Goal: Task Accomplishment & Management: Manage account settings

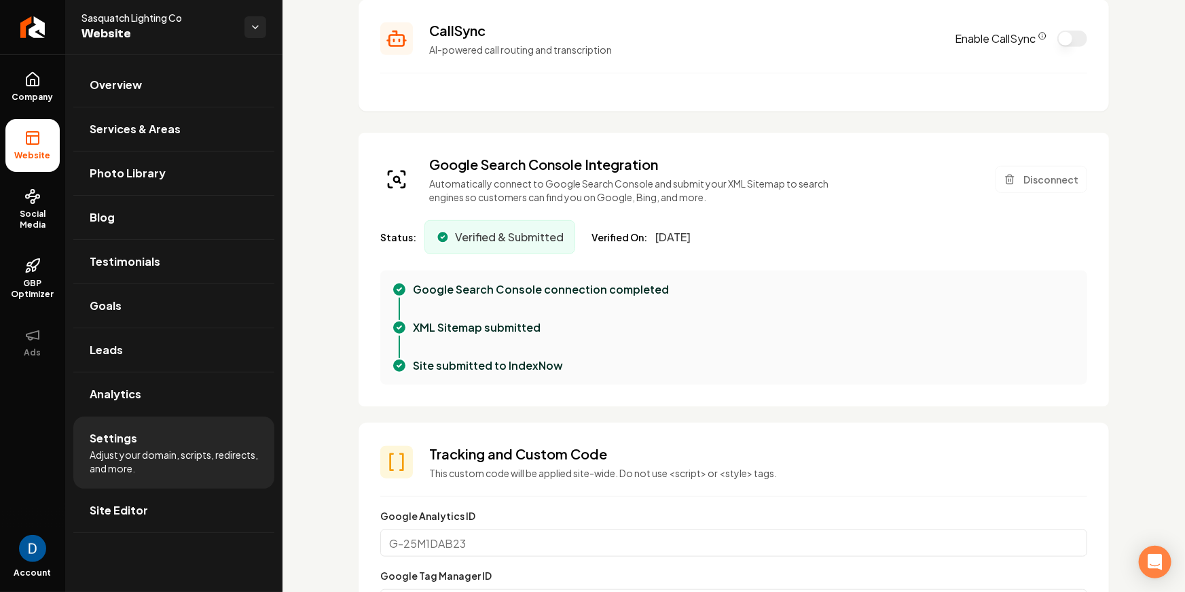
scroll to position [310, 0]
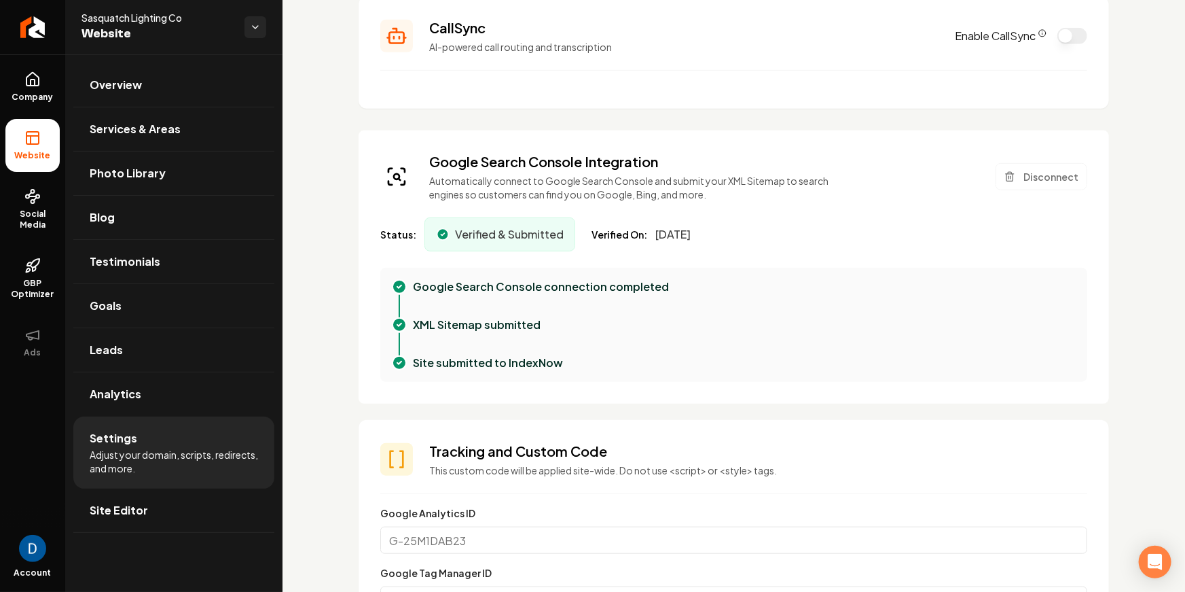
click at [571, 38] on div "CallSync AI-powered call routing and transcription" at bounding box center [683, 35] width 509 height 35
click at [575, 84] on section "CallSync AI-powered call routing and transcription Enable CallSync" at bounding box center [734, 53] width 751 height 112
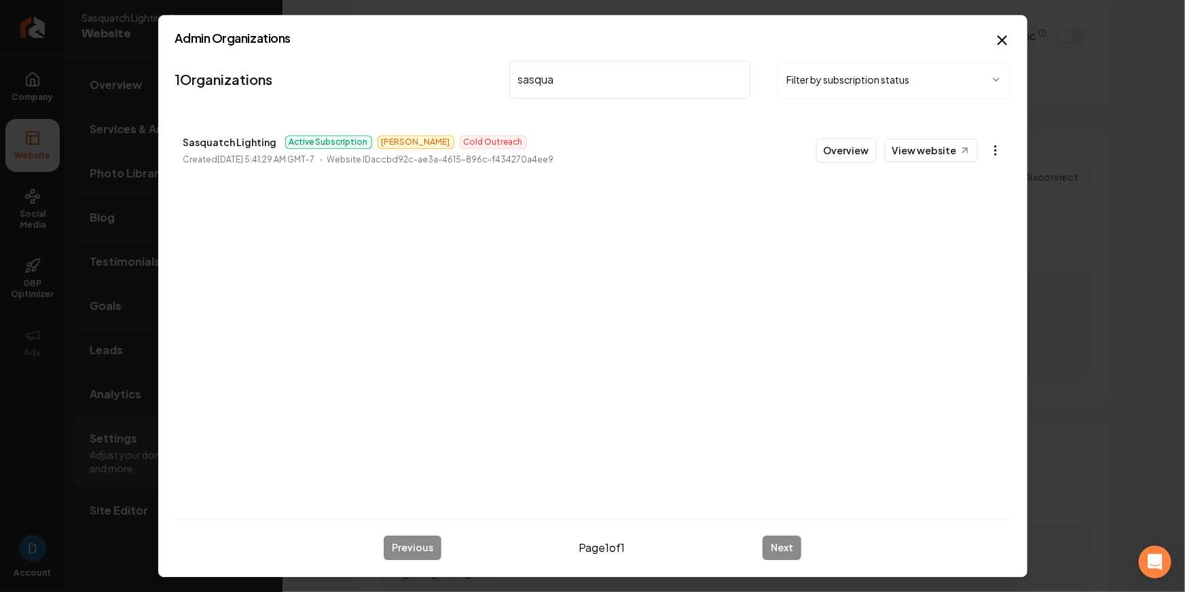
type input "sasqua"
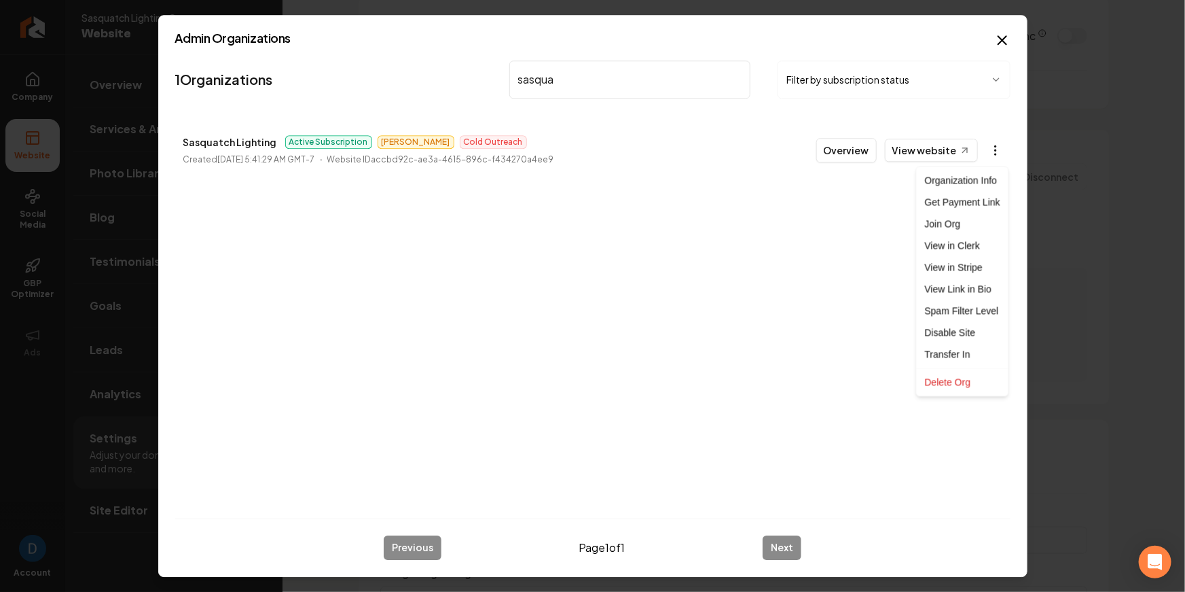
click at [996, 152] on body "Company Website Social Media GBP Optimizer Ads Account Sasquatch Lighting Co We…" at bounding box center [592, 296] width 1185 height 592
click at [944, 266] on link "View in Stripe" at bounding box center [963, 268] width 86 height 22
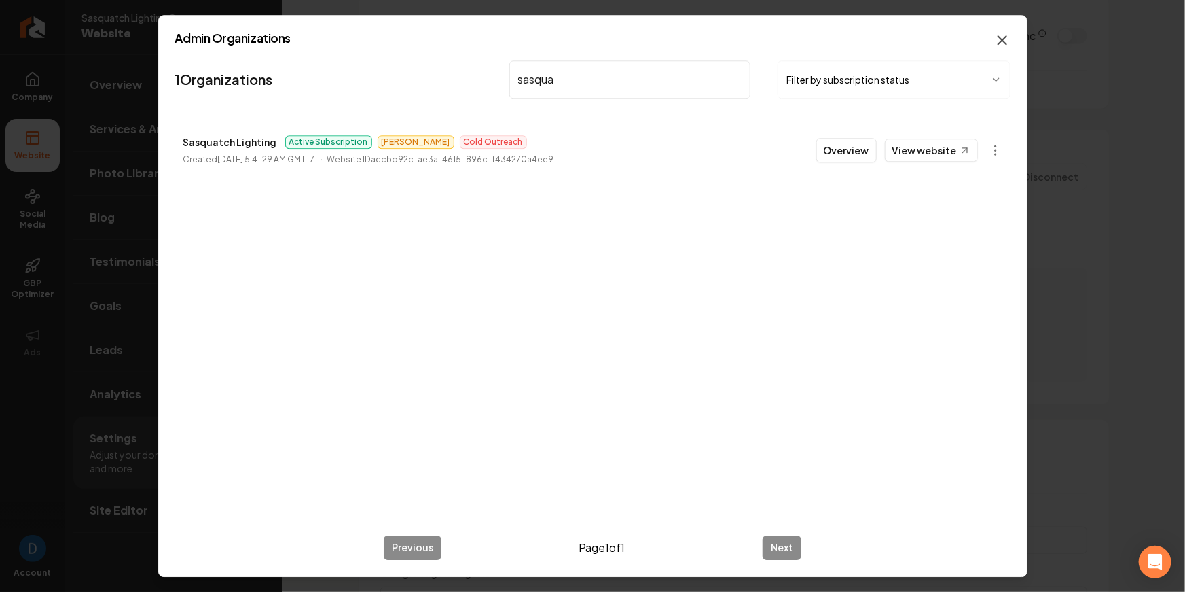
click at [1003, 40] on icon "button" at bounding box center [1002, 40] width 8 height 8
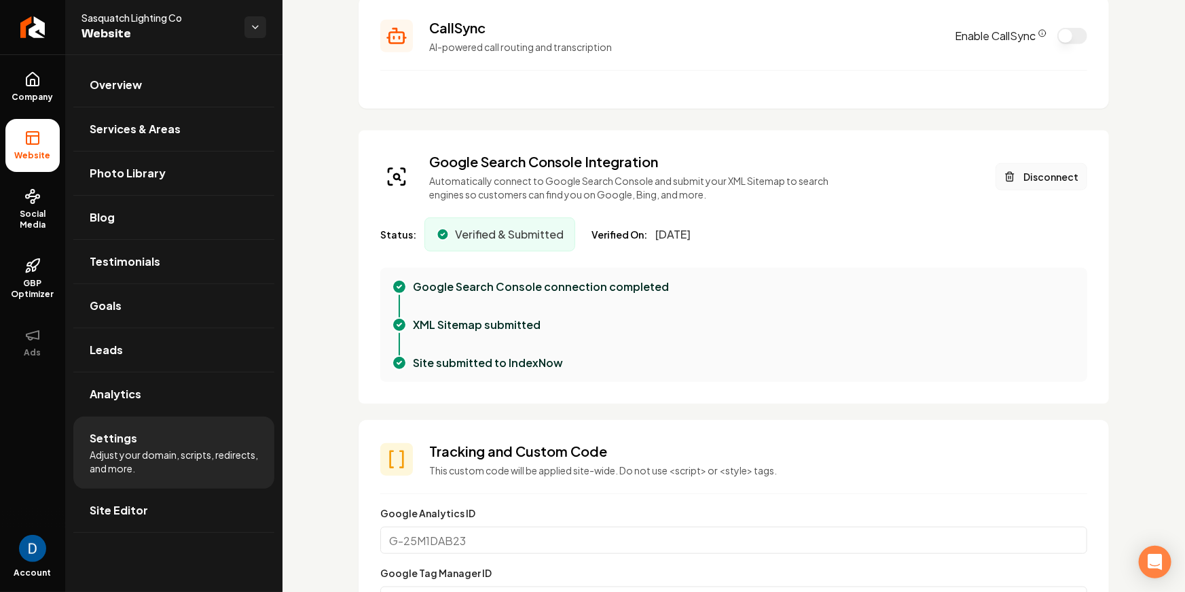
click at [1058, 175] on button "Disconnect" at bounding box center [1042, 176] width 92 height 27
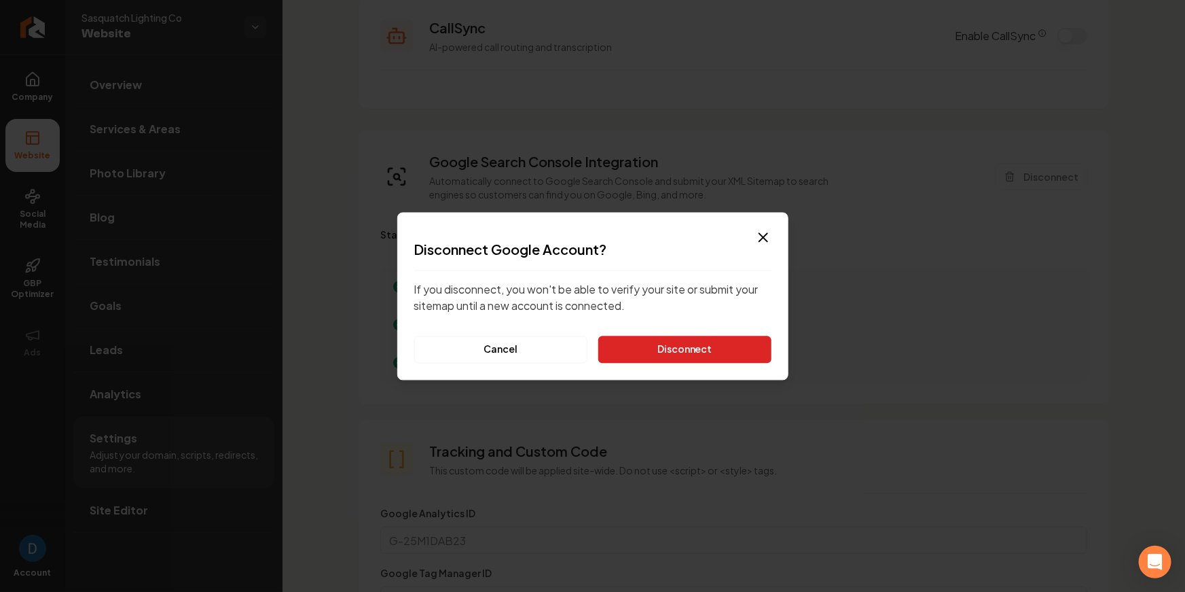
click at [707, 346] on button "Disconnect" at bounding box center [684, 349] width 173 height 27
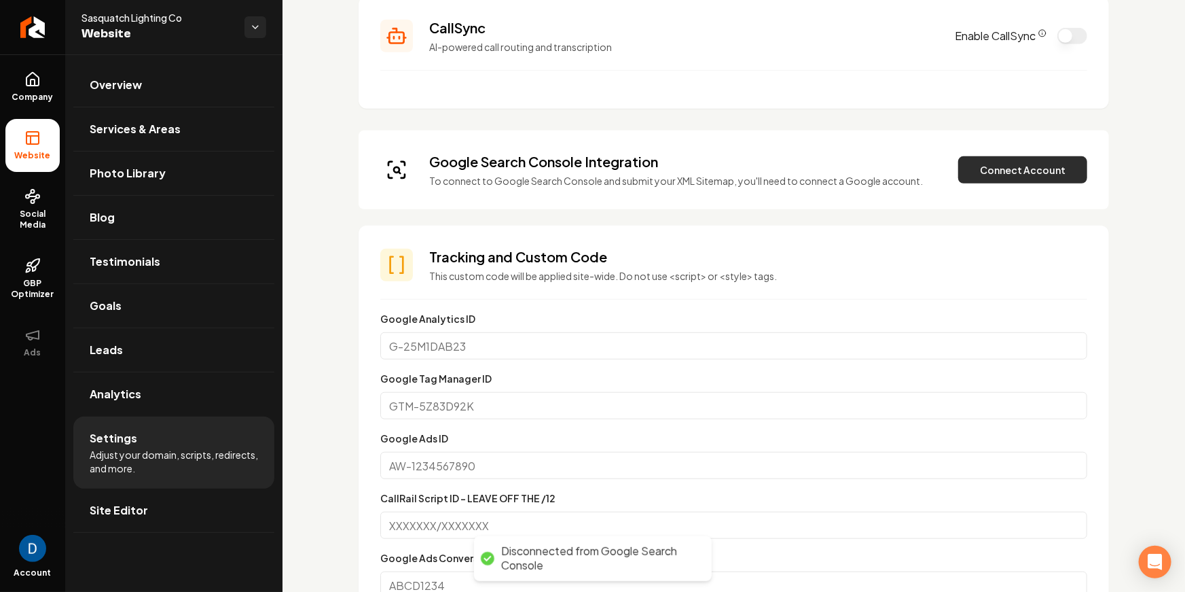
click at [1056, 164] on button "Connect Account" at bounding box center [1022, 169] width 129 height 27
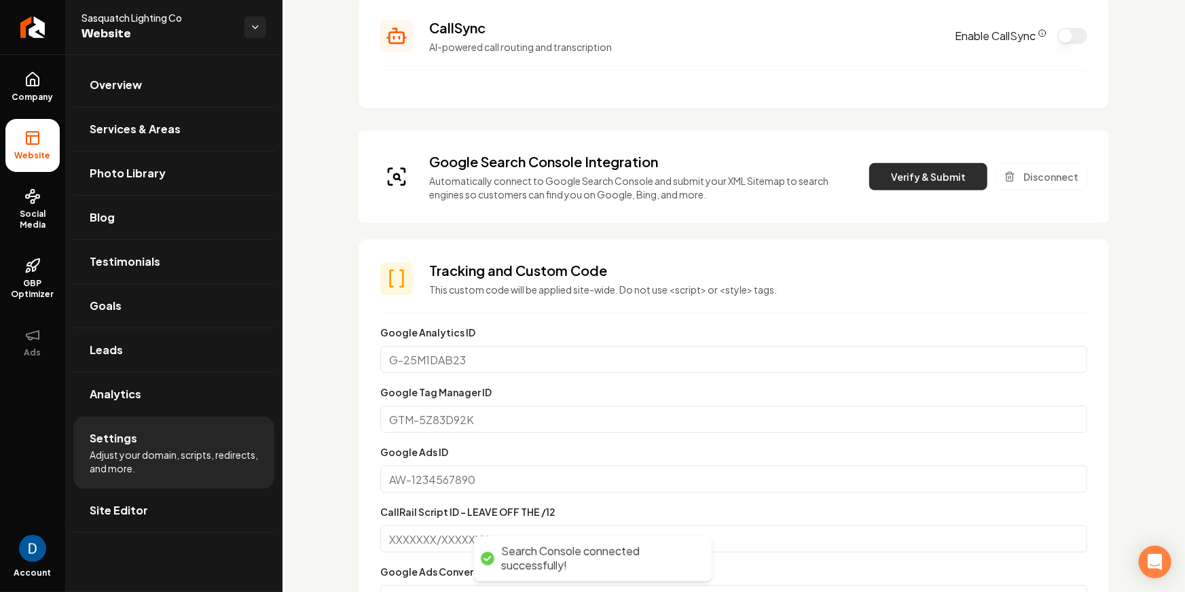
click at [914, 181] on button "Verify & Submit" at bounding box center [928, 176] width 118 height 27
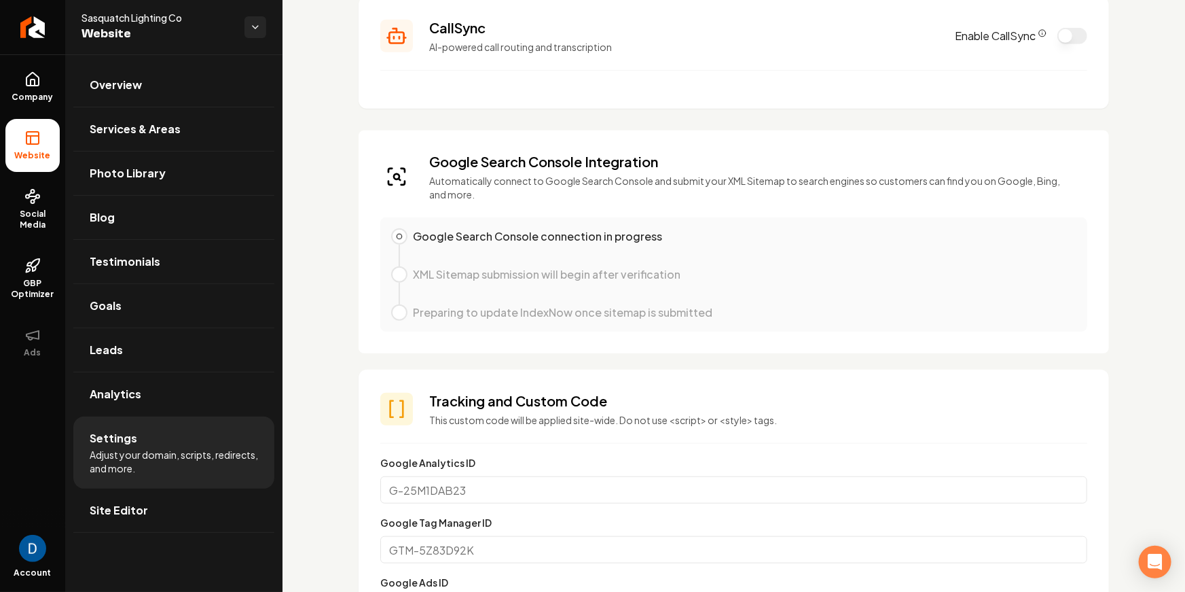
click at [544, 208] on div "Google Search Console Integration Automatically connect to Google Search Consol…" at bounding box center [734, 241] width 751 height 223
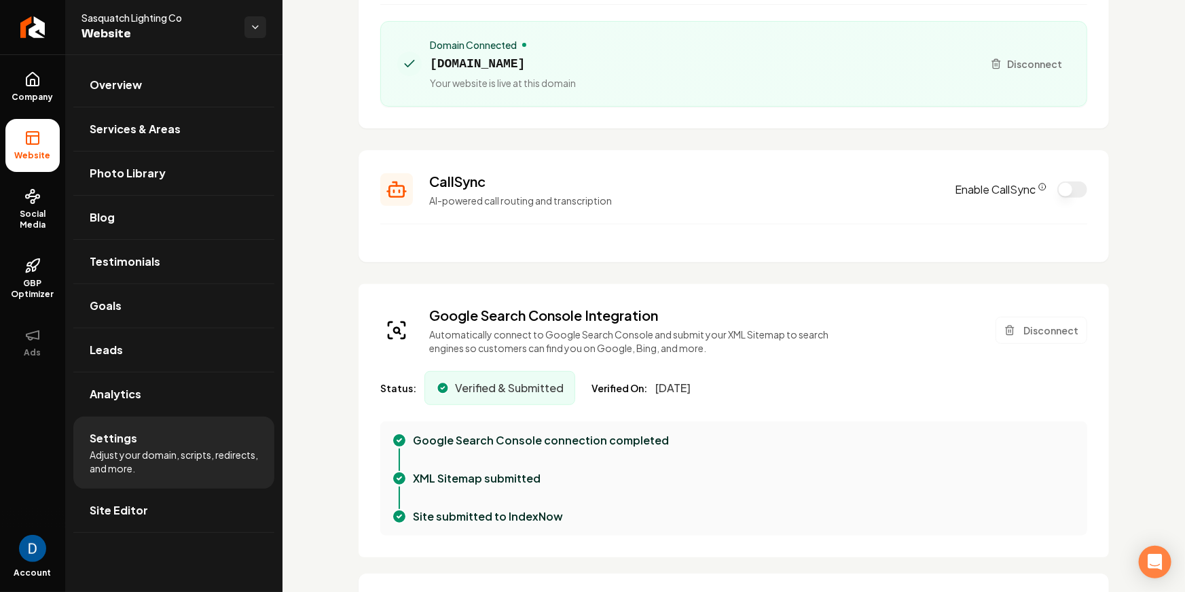
scroll to position [157, 0]
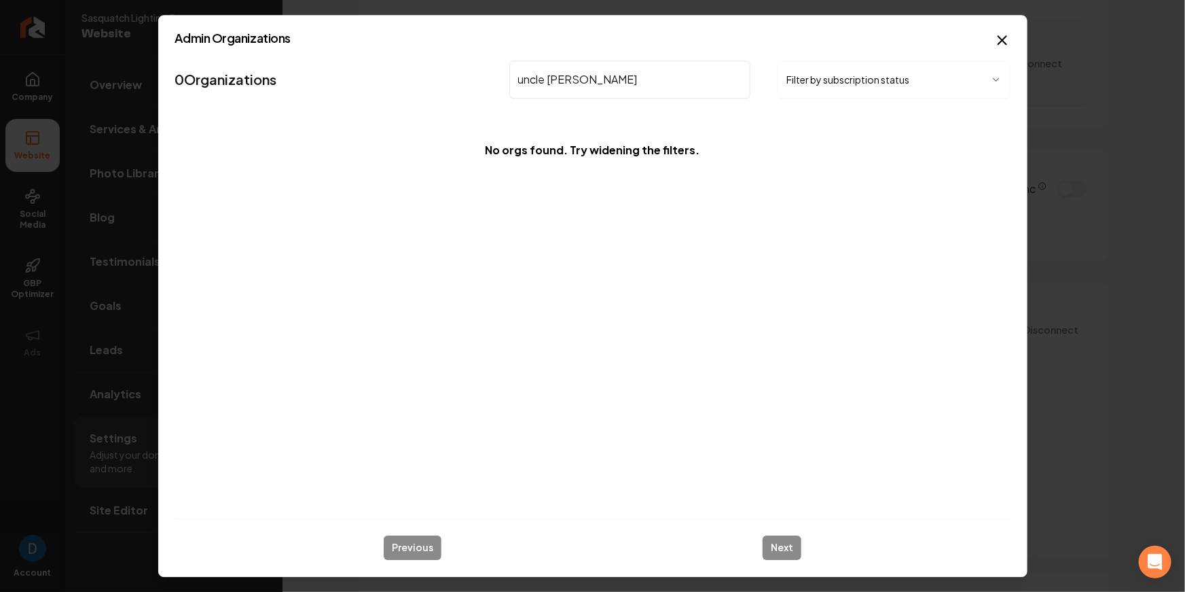
click at [550, 82] on input "uncle nicks" at bounding box center [630, 79] width 242 height 38
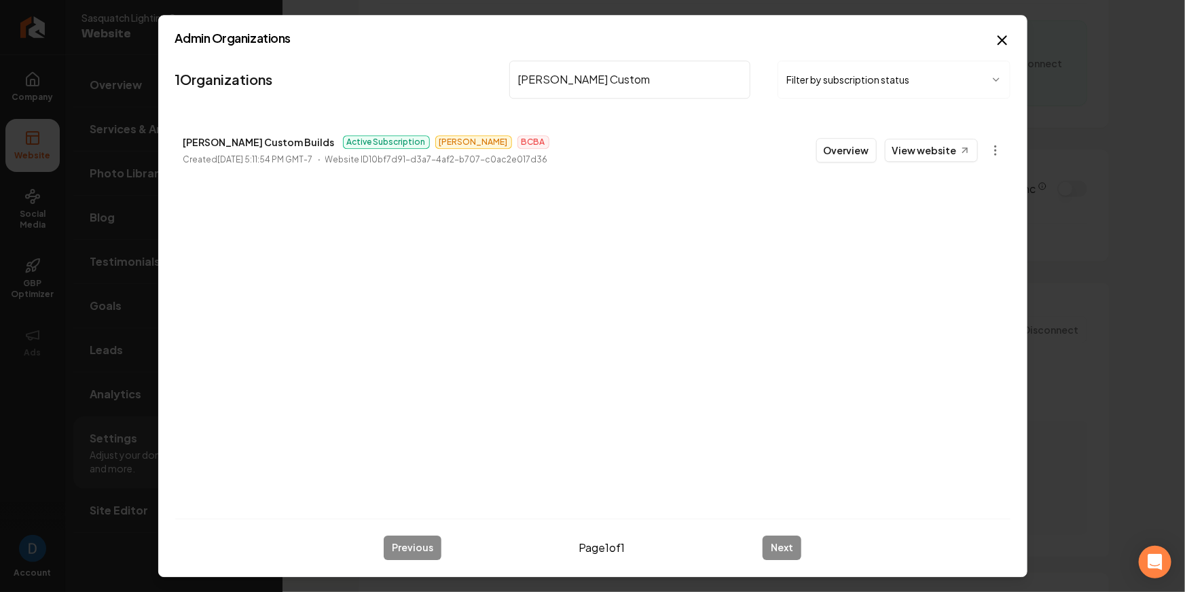
click at [582, 88] on input "Berg Custom" at bounding box center [630, 79] width 242 height 38
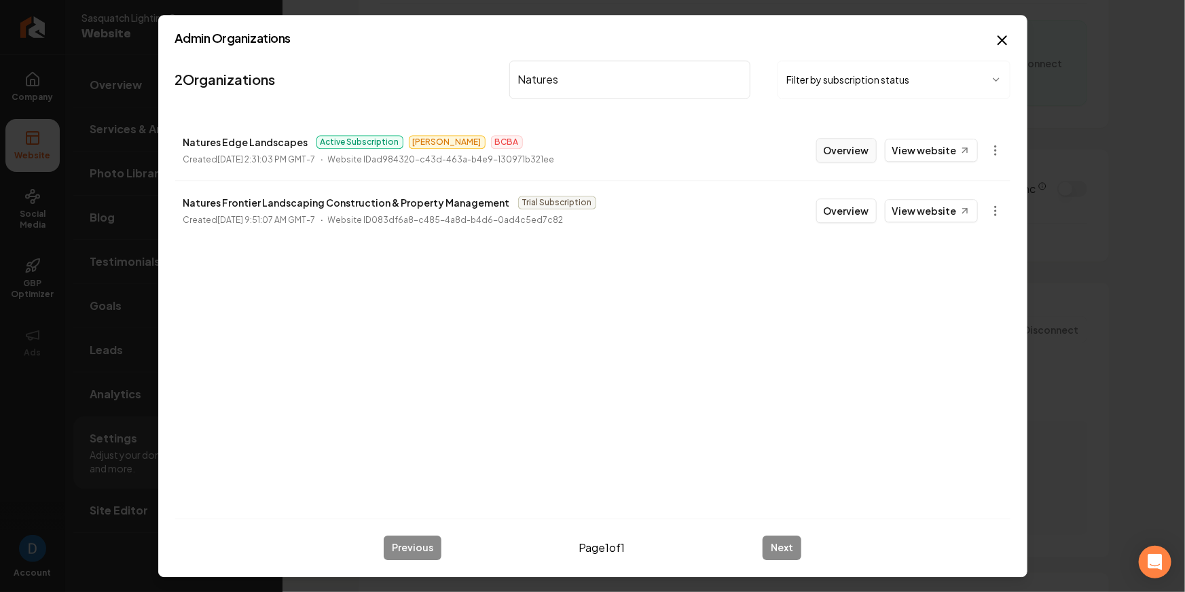
type input "Natures"
click at [872, 149] on button "Overview" at bounding box center [846, 150] width 60 height 24
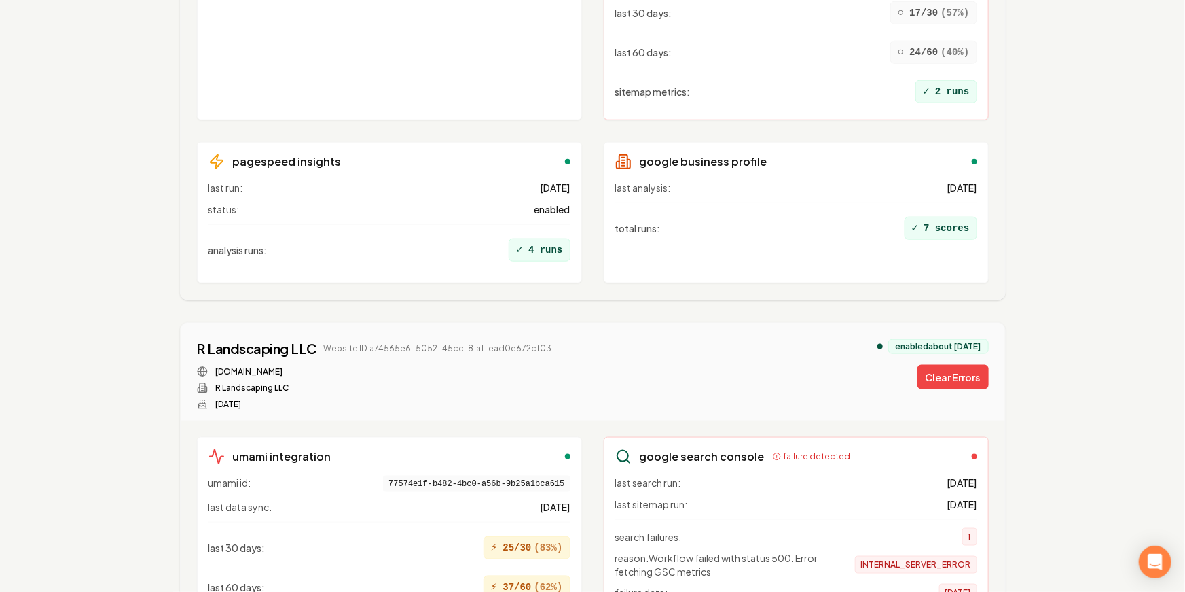
scroll to position [736, 0]
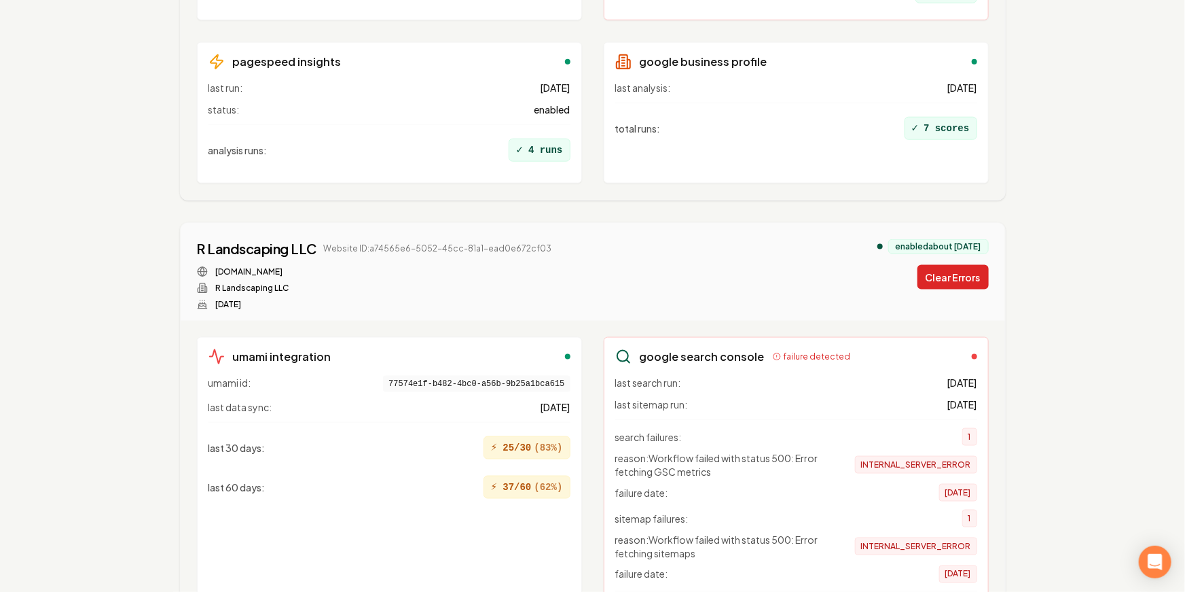
click at [958, 268] on button "Clear Errors" at bounding box center [953, 277] width 71 height 24
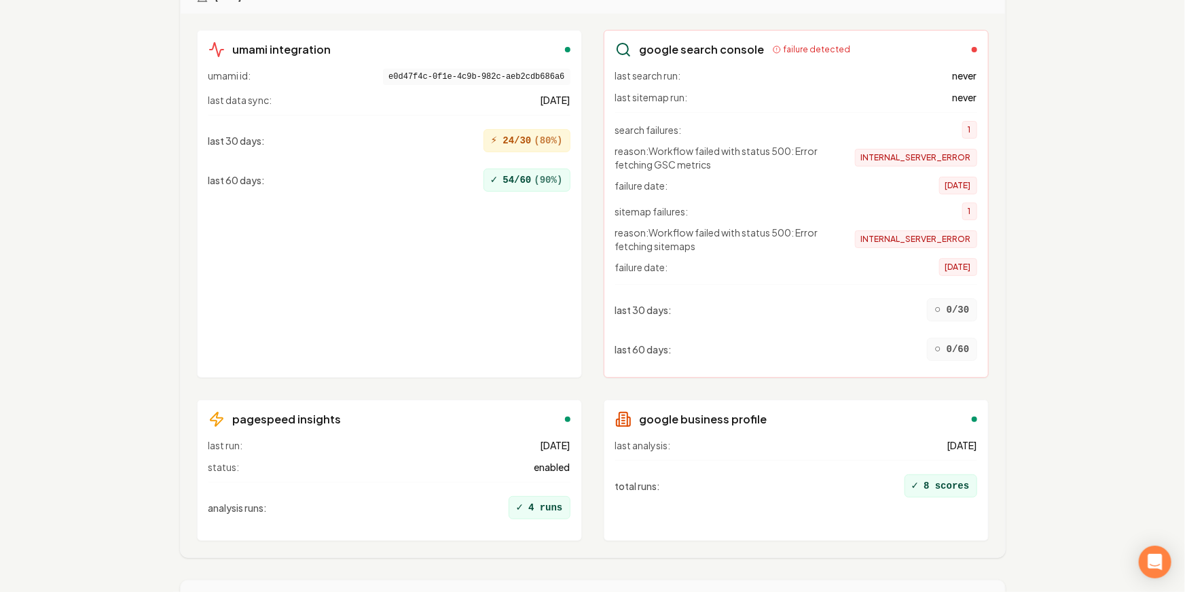
scroll to position [17157, 0]
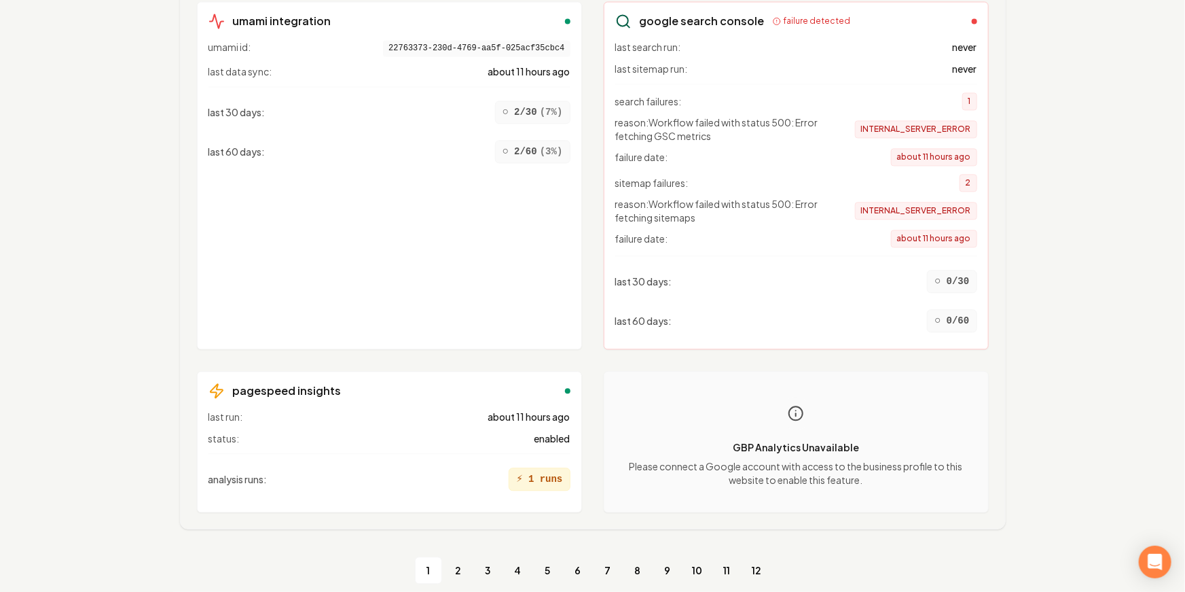
drag, startPoint x: 804, startPoint y: 272, endPoint x: 742, endPoint y: 285, distance: 63.1
click at [739, 304] on div "last 60 days : ○ 0/60" at bounding box center [796, 321] width 362 height 34
click at [761, 304] on div "last 60 days : ○ 0/60" at bounding box center [796, 321] width 362 height 34
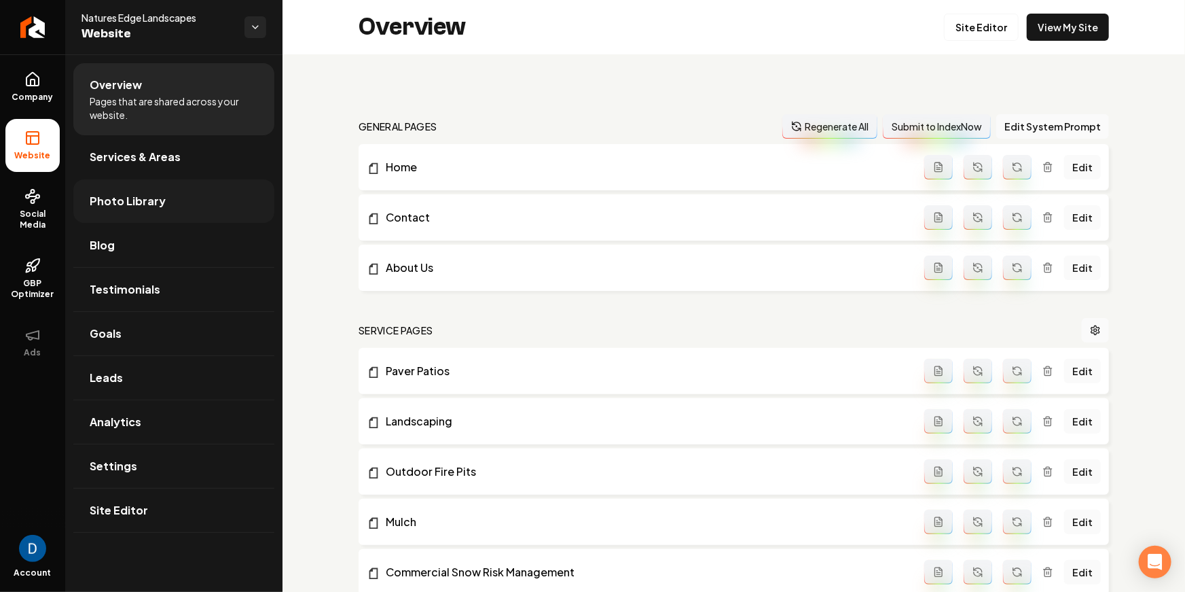
click at [159, 190] on link "Photo Library" at bounding box center [173, 200] width 201 height 43
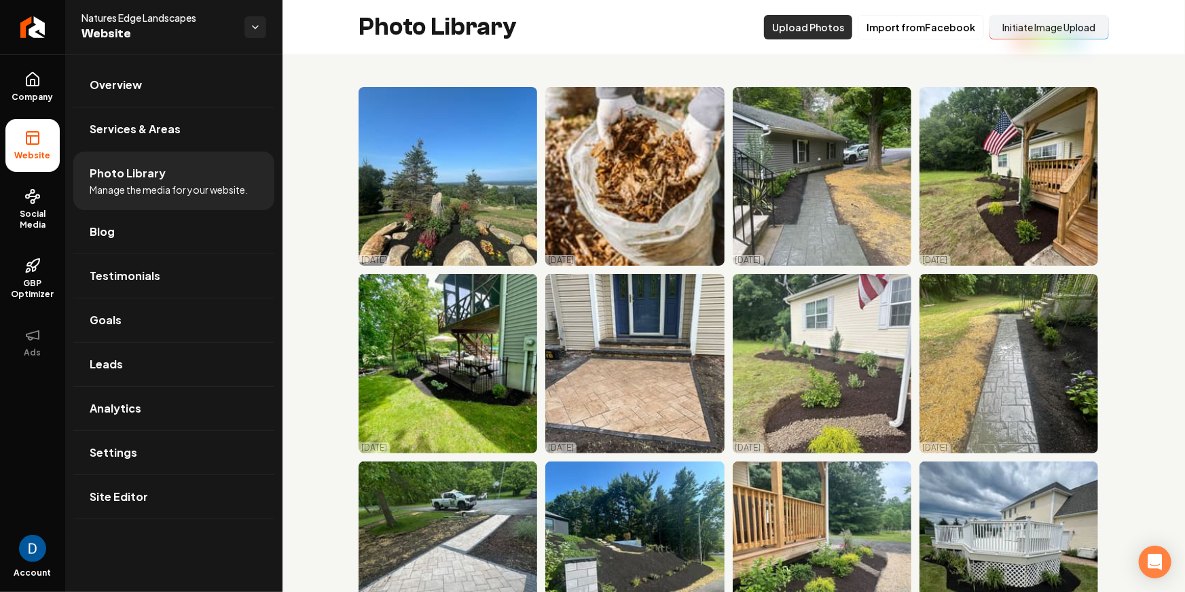
click at [821, 27] on button "Upload Photos" at bounding box center [808, 27] width 88 height 24
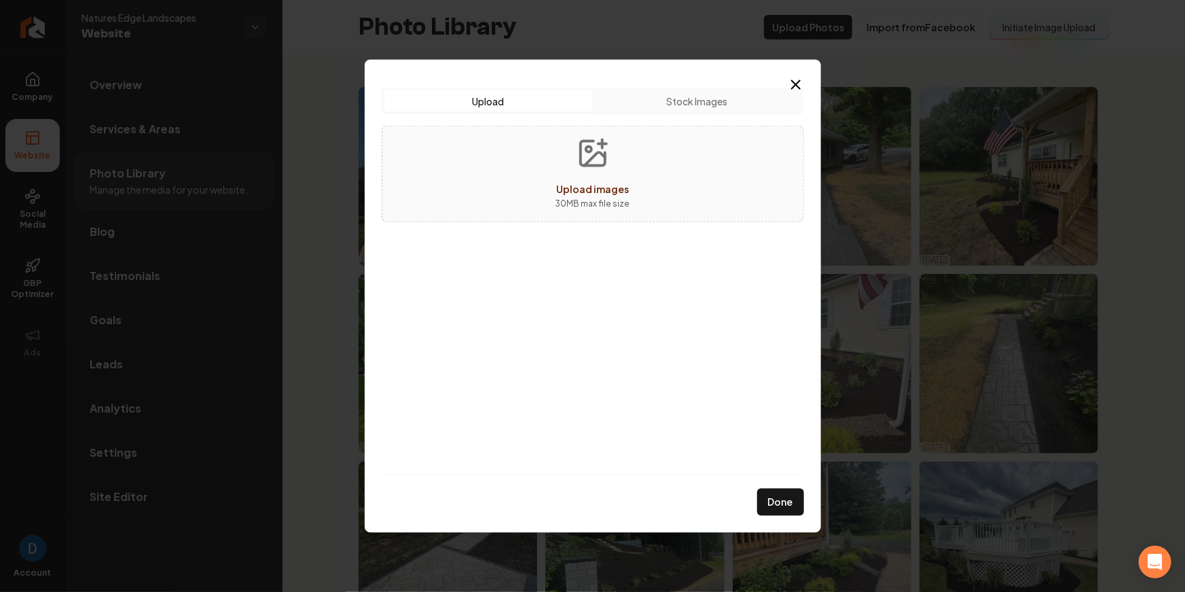
click at [802, 73] on div "Upload Upload Stock Images Upload images 30 MB max file size Done Close" at bounding box center [593, 295] width 456 height 473
click at [798, 79] on icon "button" at bounding box center [796, 84] width 16 height 16
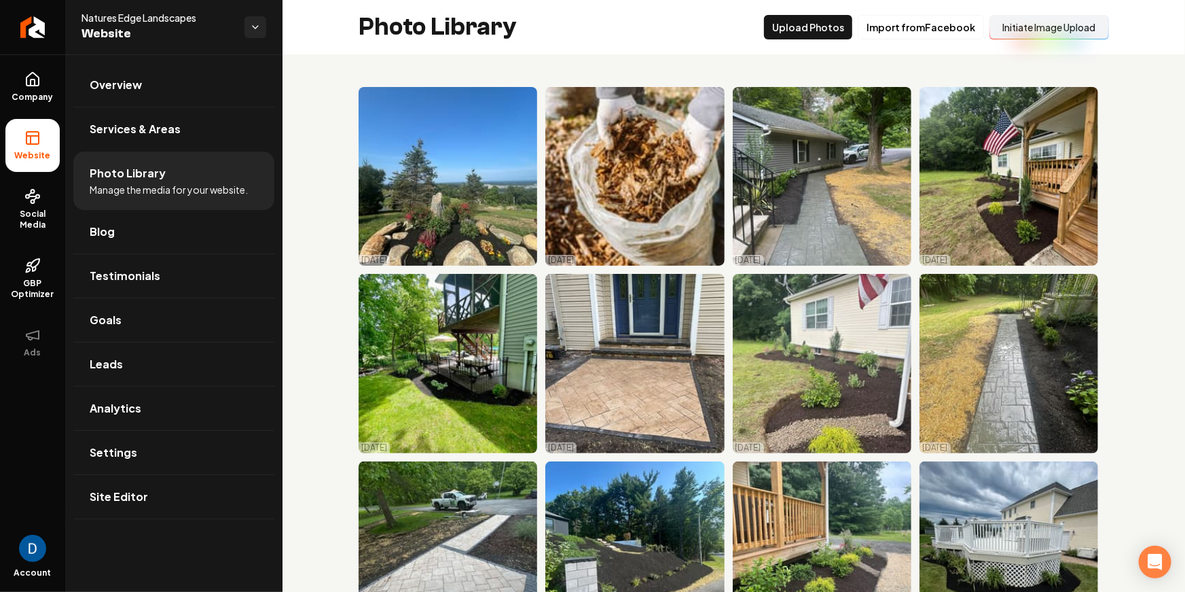
click at [1024, 29] on button "Initiate Image Upload" at bounding box center [1050, 27] width 120 height 24
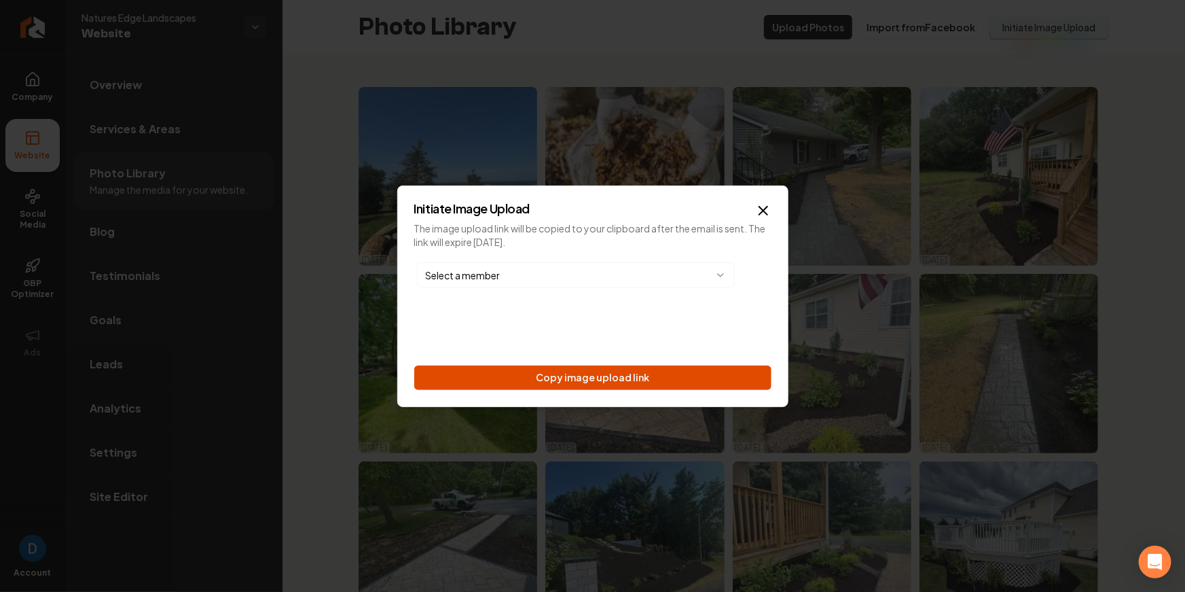
click at [582, 365] on button "Copy image upload link" at bounding box center [592, 377] width 357 height 24
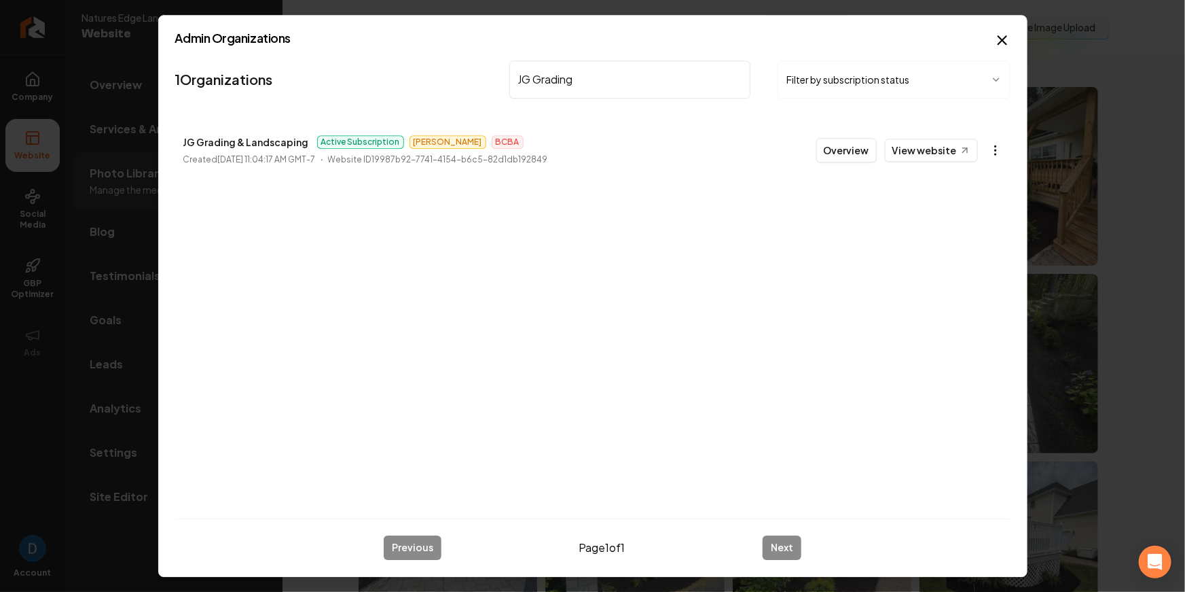
type input "JG Grading"
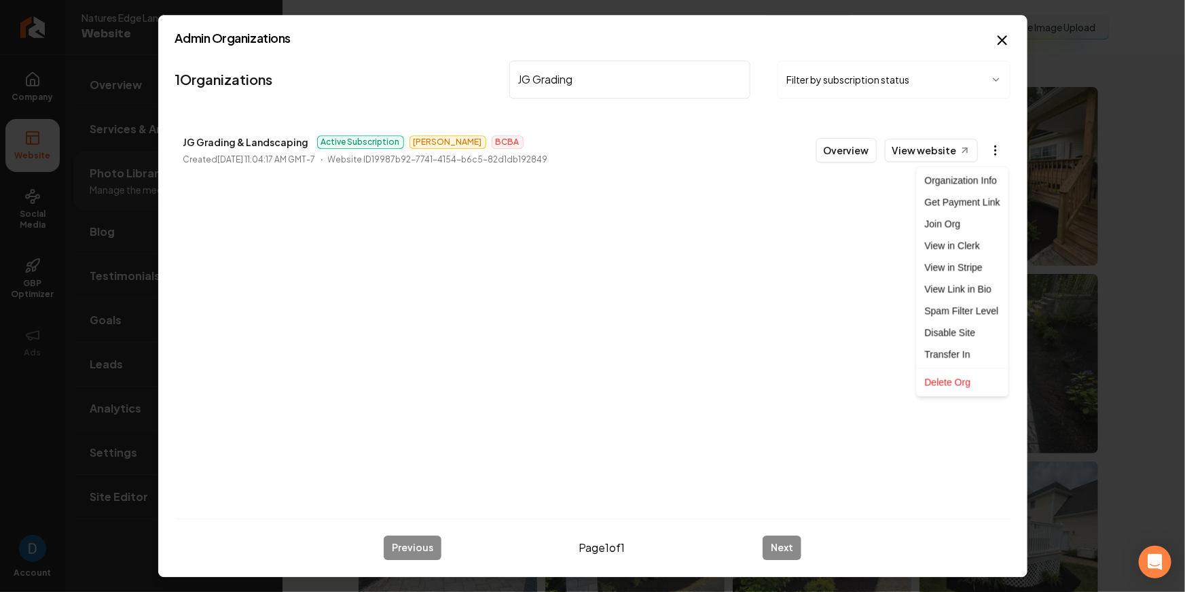
click at [990, 147] on body "Company Website Social Media GBP Optimizer Ads Account Natures Edge Landscapes …" at bounding box center [592, 296] width 1185 height 592
drag, startPoint x: 739, startPoint y: 269, endPoint x: 773, endPoint y: 132, distance: 140.7
click at [739, 269] on div at bounding box center [592, 296] width 1185 height 592
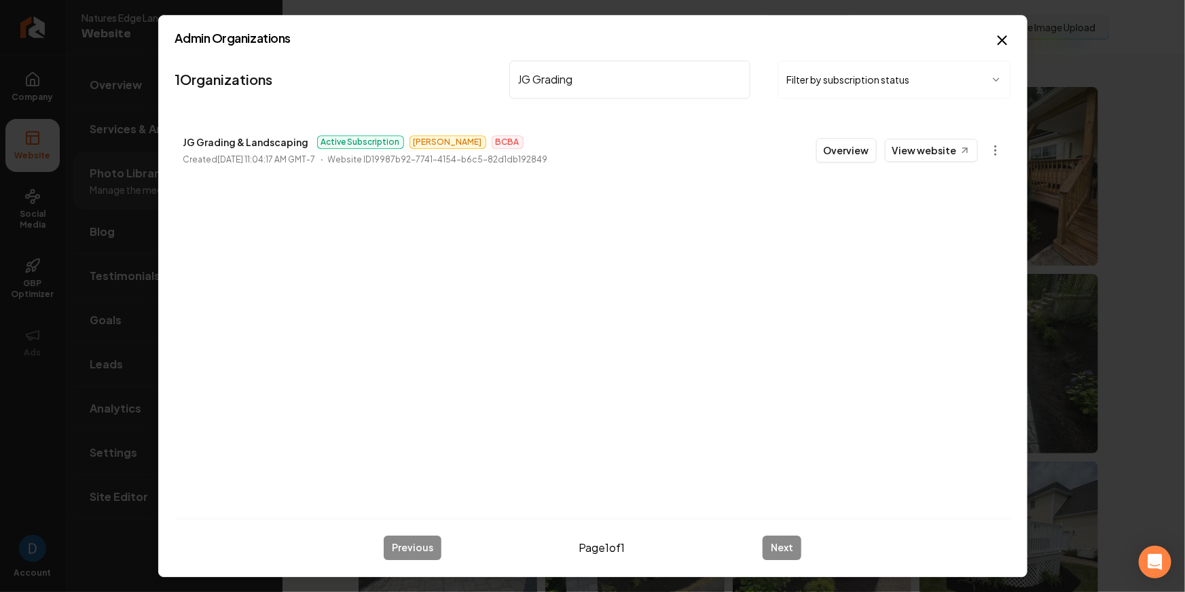
click at [221, 143] on p "JG Grading & Landscaping" at bounding box center [246, 142] width 126 height 16
copy p "JG Grading & Landscaping"
click at [540, 75] on input "JG Grading" at bounding box center [630, 79] width 242 height 38
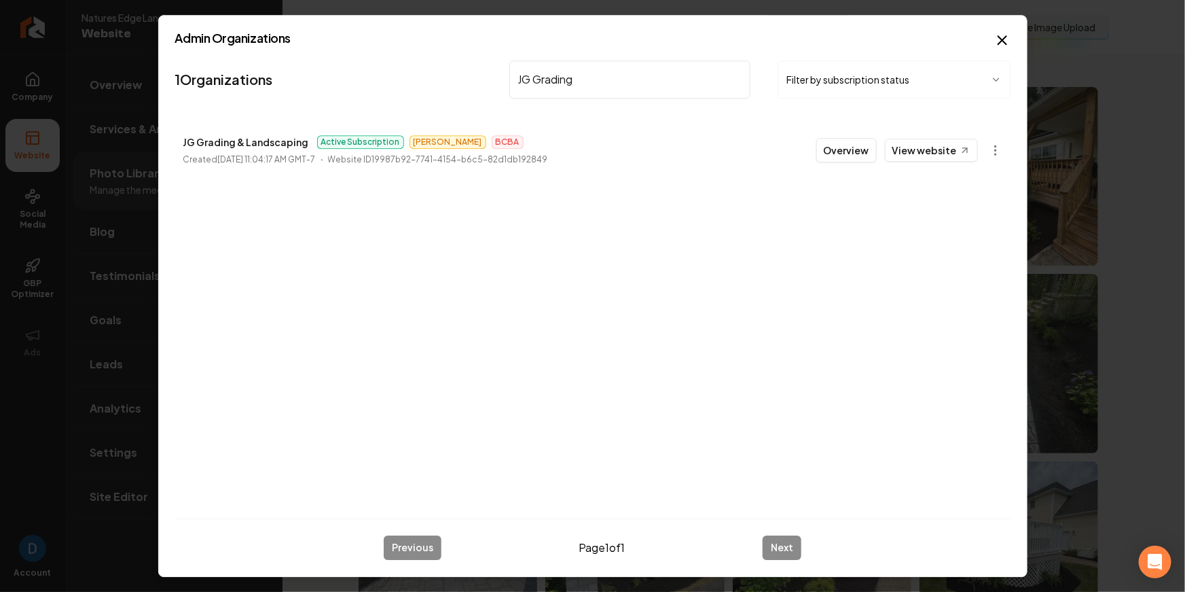
click at [540, 75] on input "JG Grading" at bounding box center [630, 79] width 242 height 38
click at [559, 78] on input "JG Grading" at bounding box center [630, 79] width 242 height 38
click at [259, 141] on p "JG Grading & Landscaping" at bounding box center [246, 142] width 126 height 16
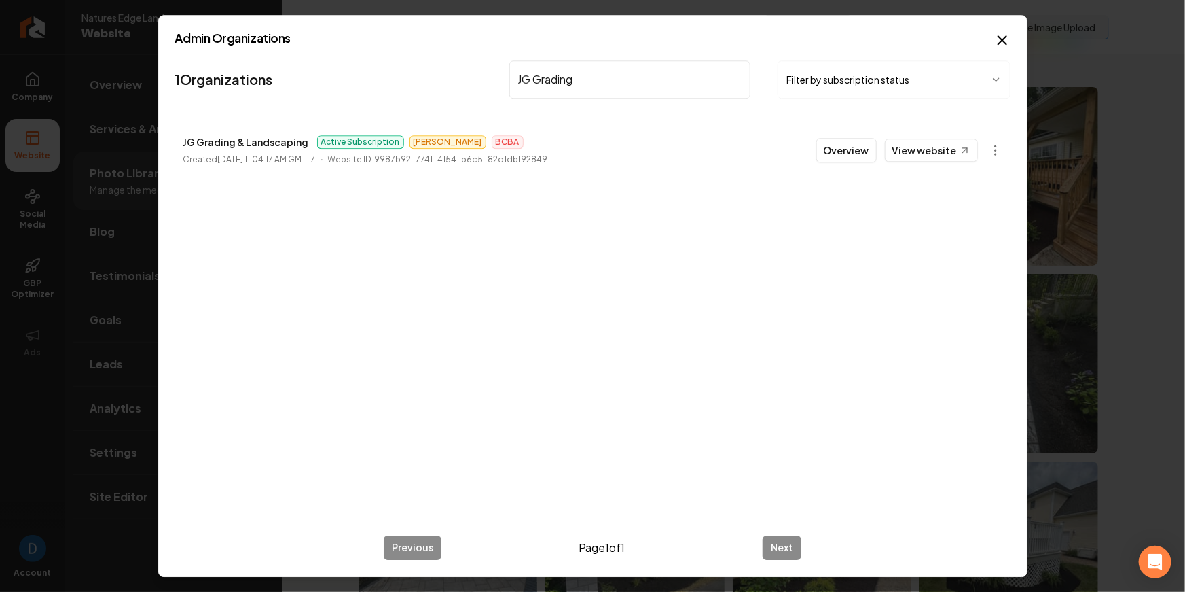
click at [259, 141] on p "JG Grading & Landscaping" at bounding box center [246, 142] width 126 height 16
copy p "JG Grading & Landscaping"
click at [990, 151] on body "Company Website Social Media GBP Optimizer Ads Account Natures Edge Landscapes …" at bounding box center [592, 296] width 1185 height 592
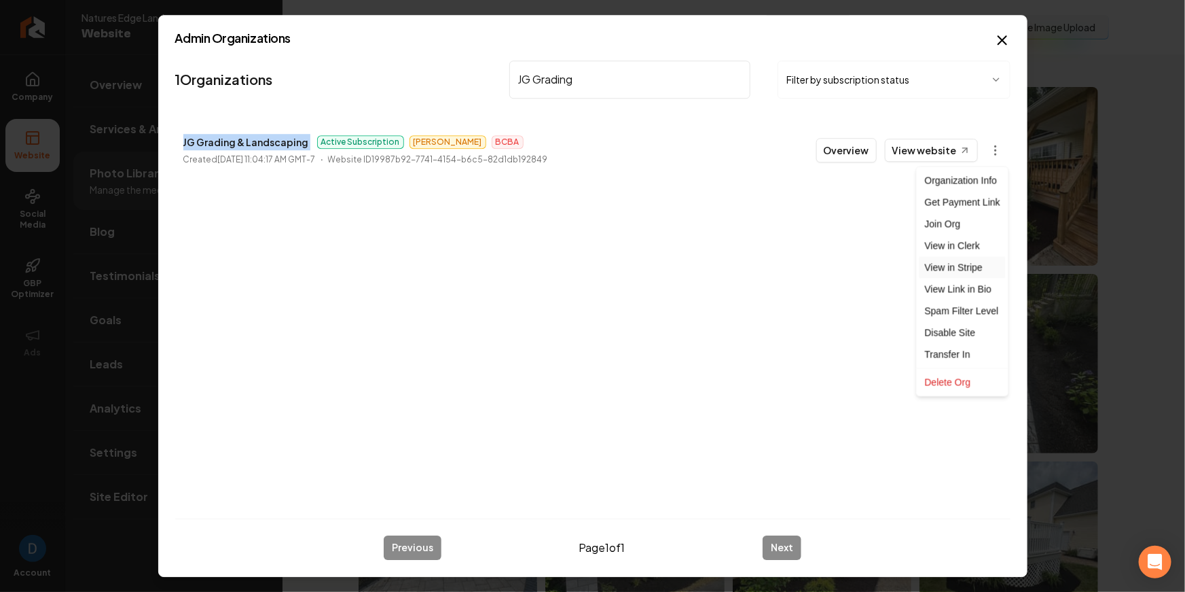
click at [958, 263] on link "View in Stripe" at bounding box center [963, 268] width 86 height 22
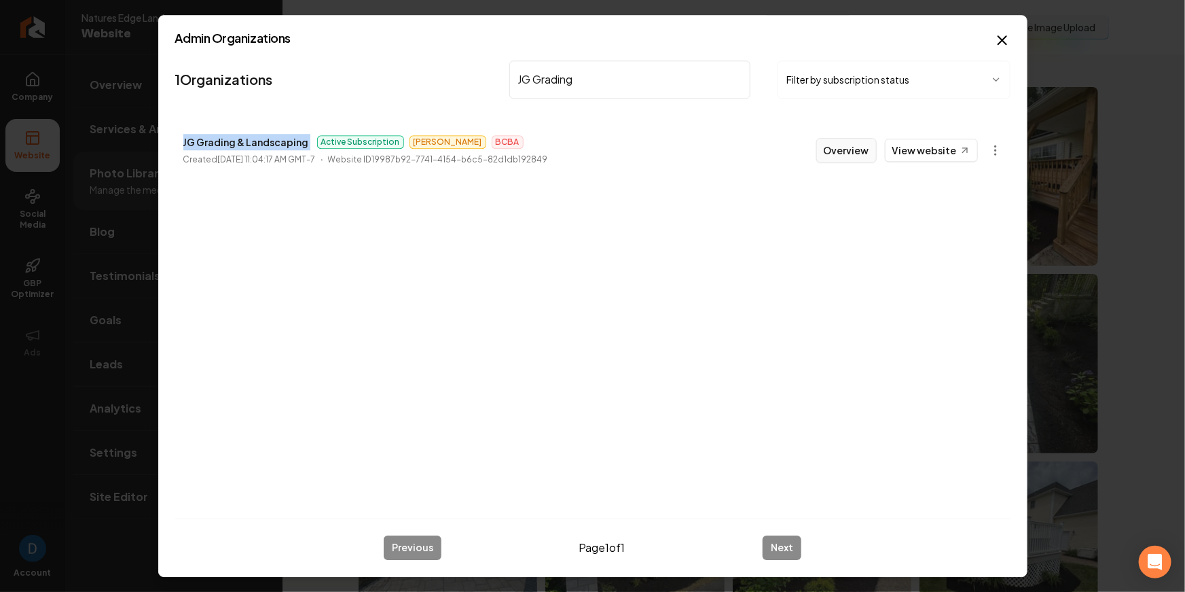
click at [865, 146] on button "Overview" at bounding box center [846, 150] width 60 height 24
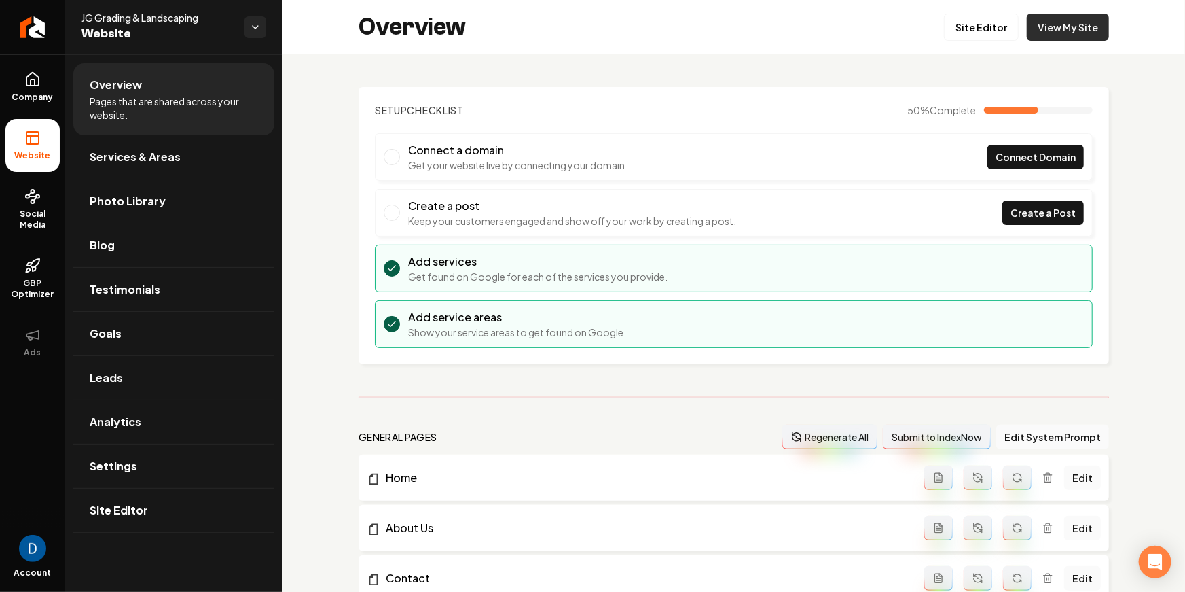
click at [1056, 27] on link "View My Site" at bounding box center [1068, 27] width 82 height 27
click at [1152, 548] on div "Open Intercom Messenger" at bounding box center [1156, 562] width 36 height 36
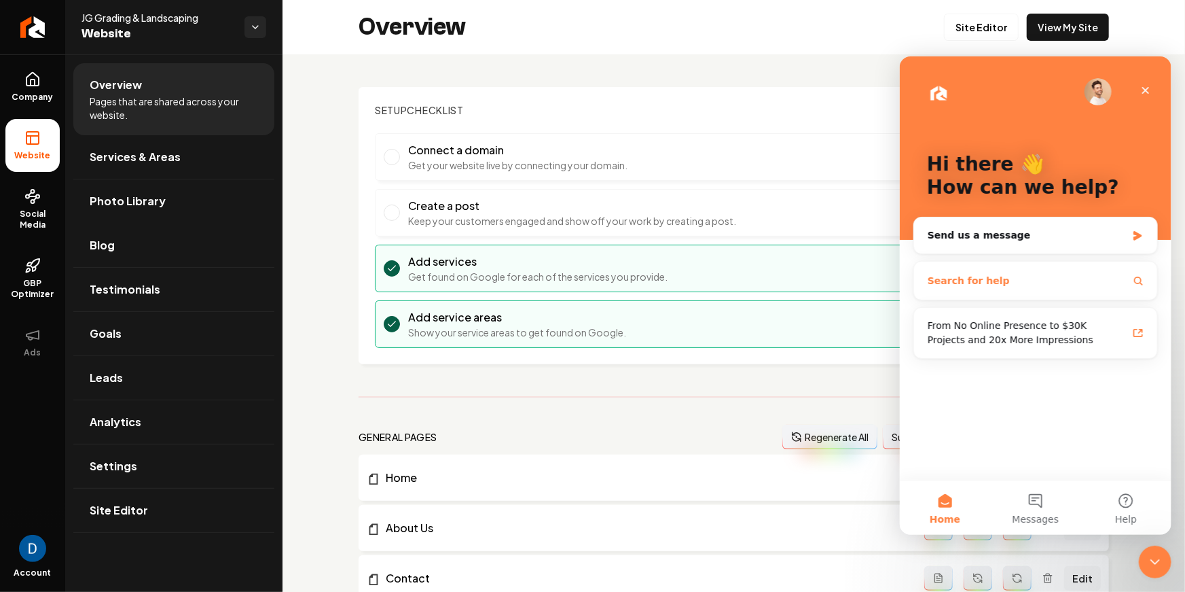
click at [1010, 266] on button "Search for help" at bounding box center [1035, 279] width 232 height 27
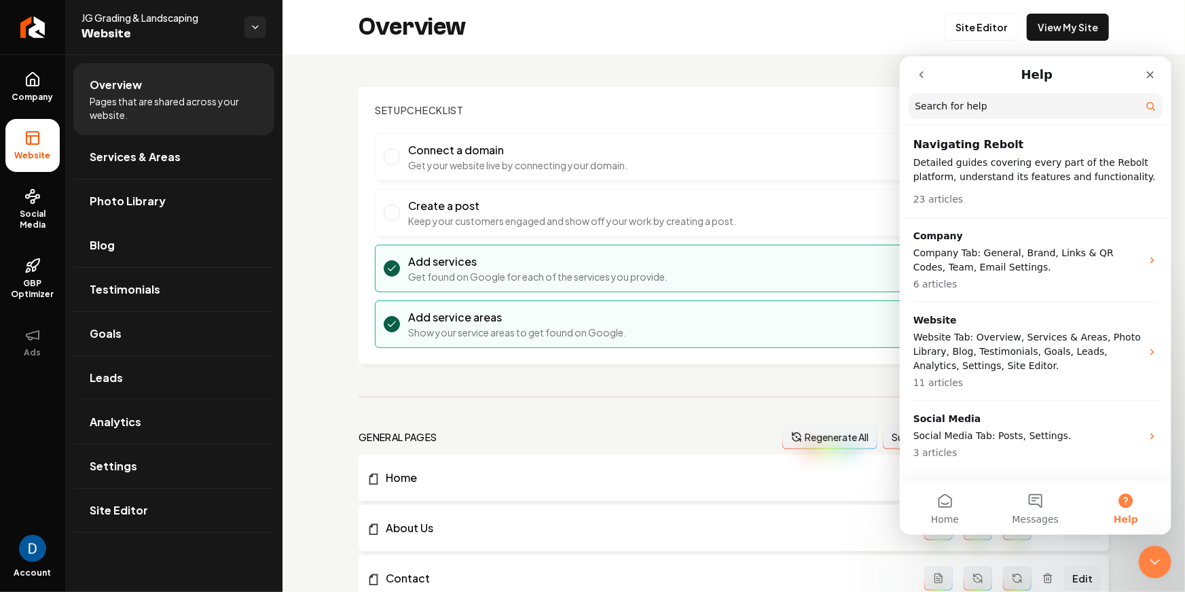
click at [921, 70] on icon "go back" at bounding box center [921, 74] width 11 height 11
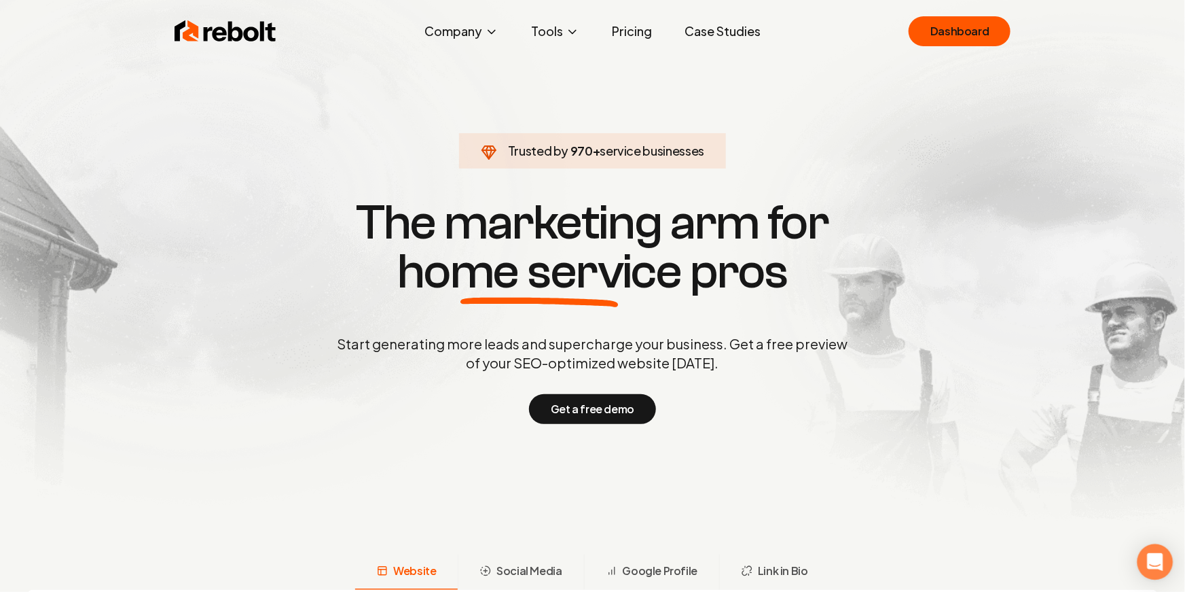
click at [1161, 564] on icon "Open Intercom Messenger" at bounding box center [1156, 562] width 18 height 18
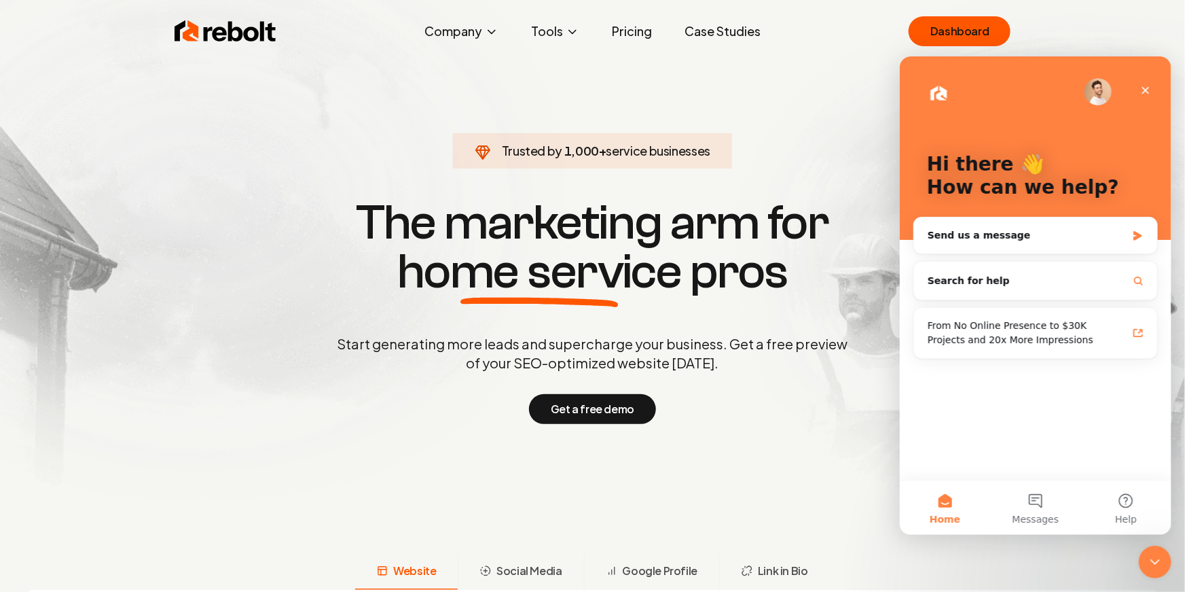
click at [810, 271] on h1 "The marketing arm for home service pros" at bounding box center [593, 247] width 652 height 98
click at [977, 33] on link "Dashboard" at bounding box center [960, 31] width 102 height 30
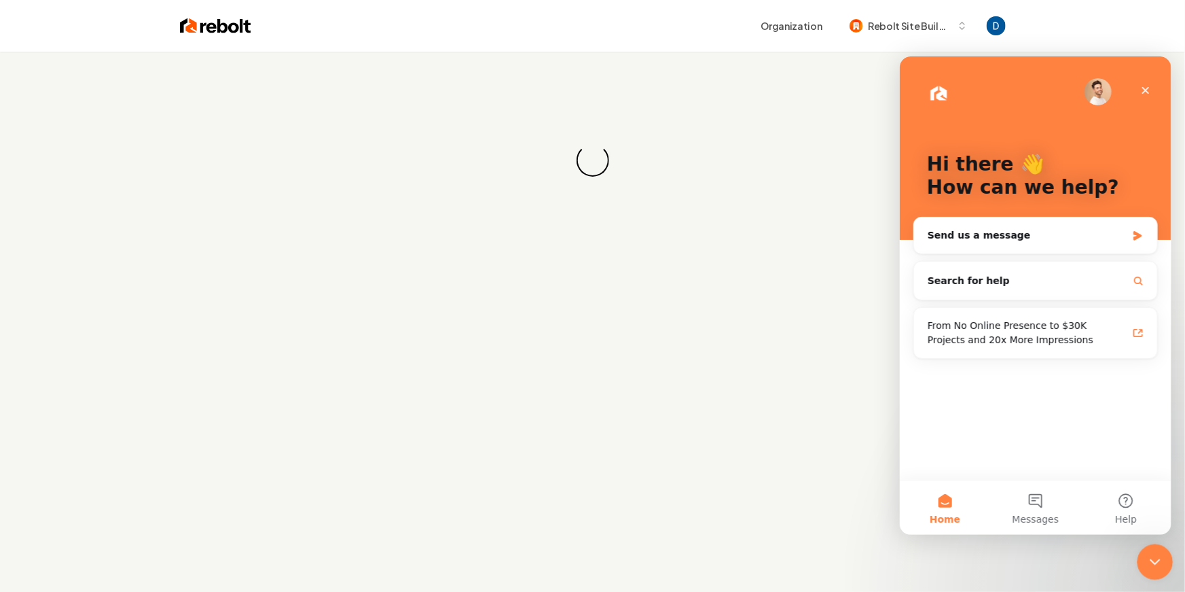
click at [1160, 569] on div "Close Intercom Messenger" at bounding box center [1153, 559] width 33 height 33
